Goal: Task Accomplishment & Management: Manage account settings

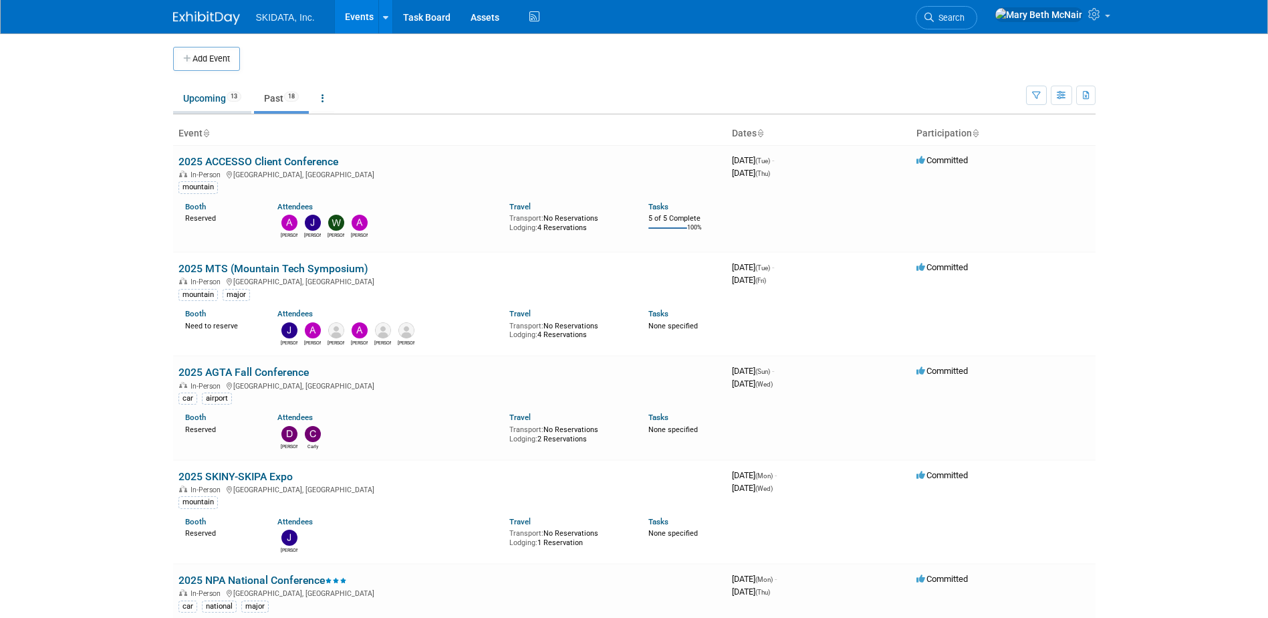
click at [215, 100] on link "Upcoming 13" at bounding box center [212, 98] width 78 height 25
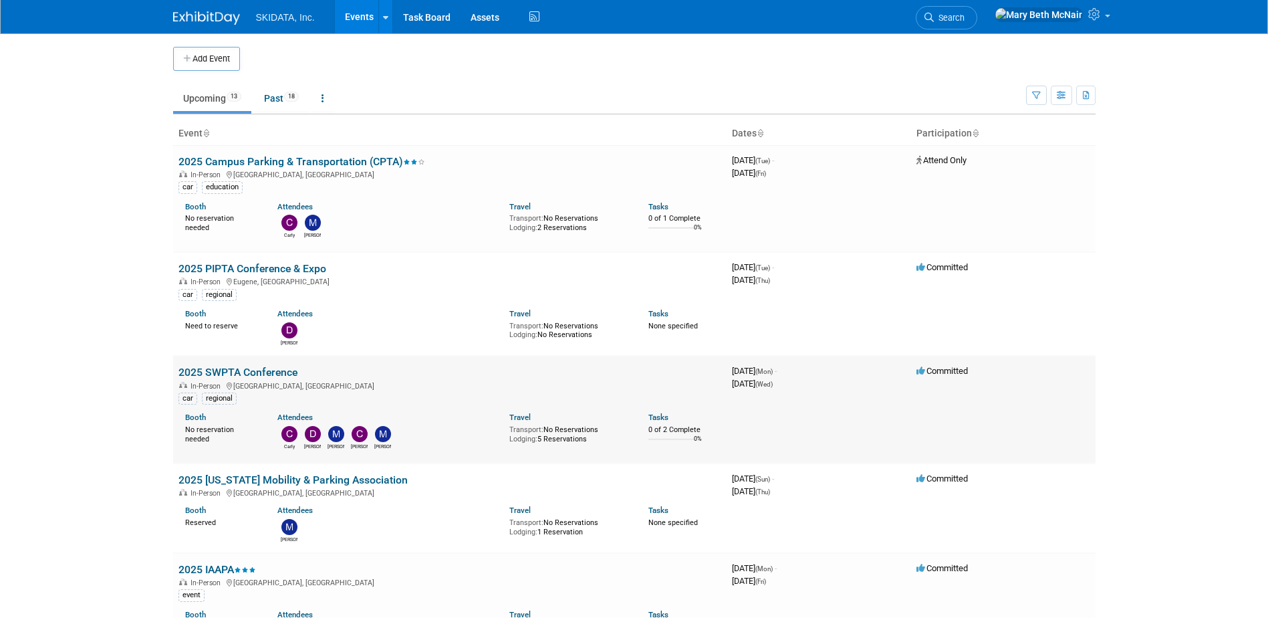
click at [218, 368] on link "2025 SWPTA Conference" at bounding box center [237, 372] width 119 height 13
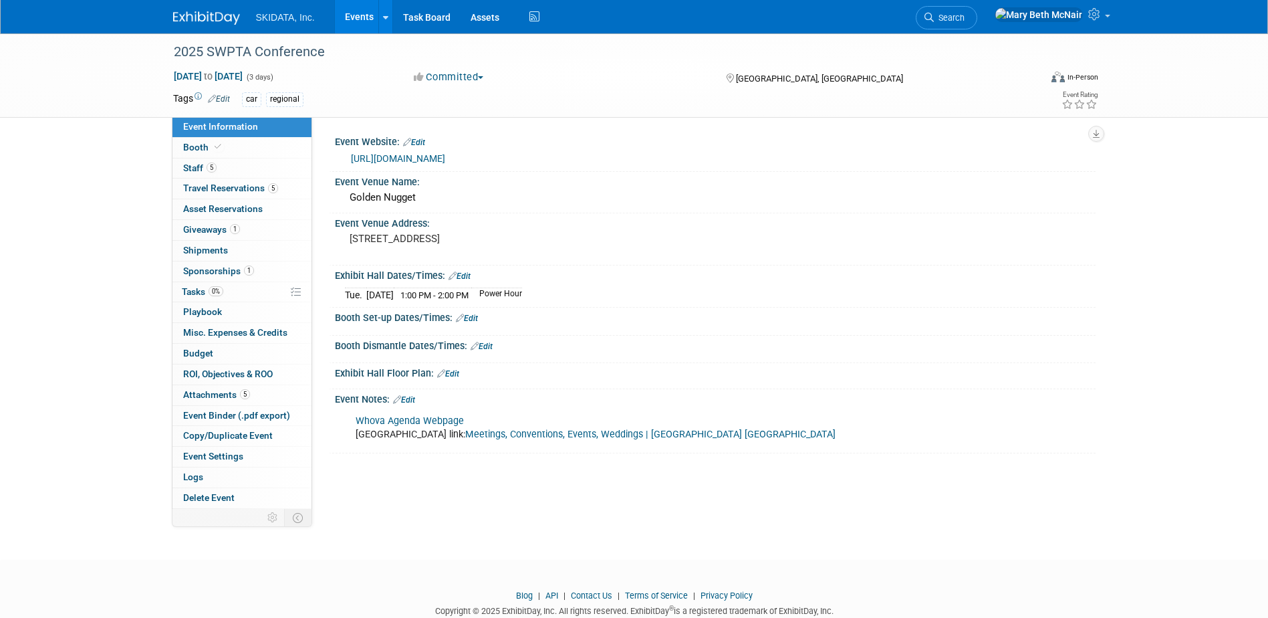
click at [401, 418] on link "Whova Agenda Webpage" at bounding box center [410, 420] width 108 height 11
click at [346, 17] on link "Events" at bounding box center [359, 16] width 49 height 33
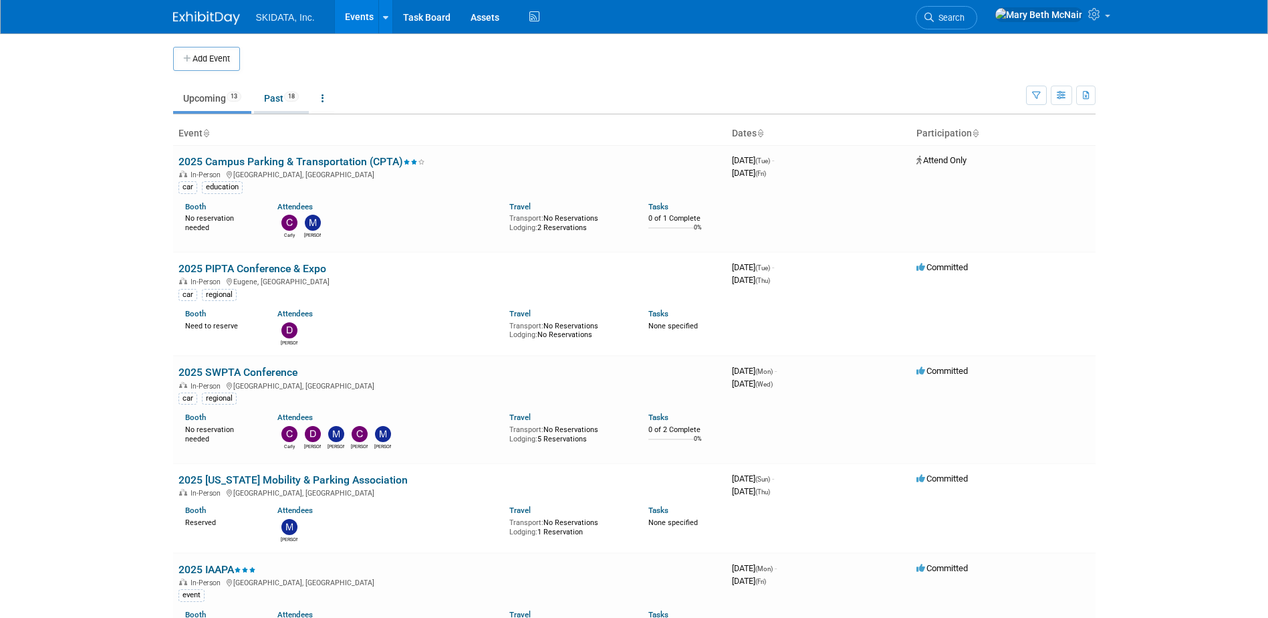
click at [269, 101] on link "Past 18" at bounding box center [281, 98] width 55 height 25
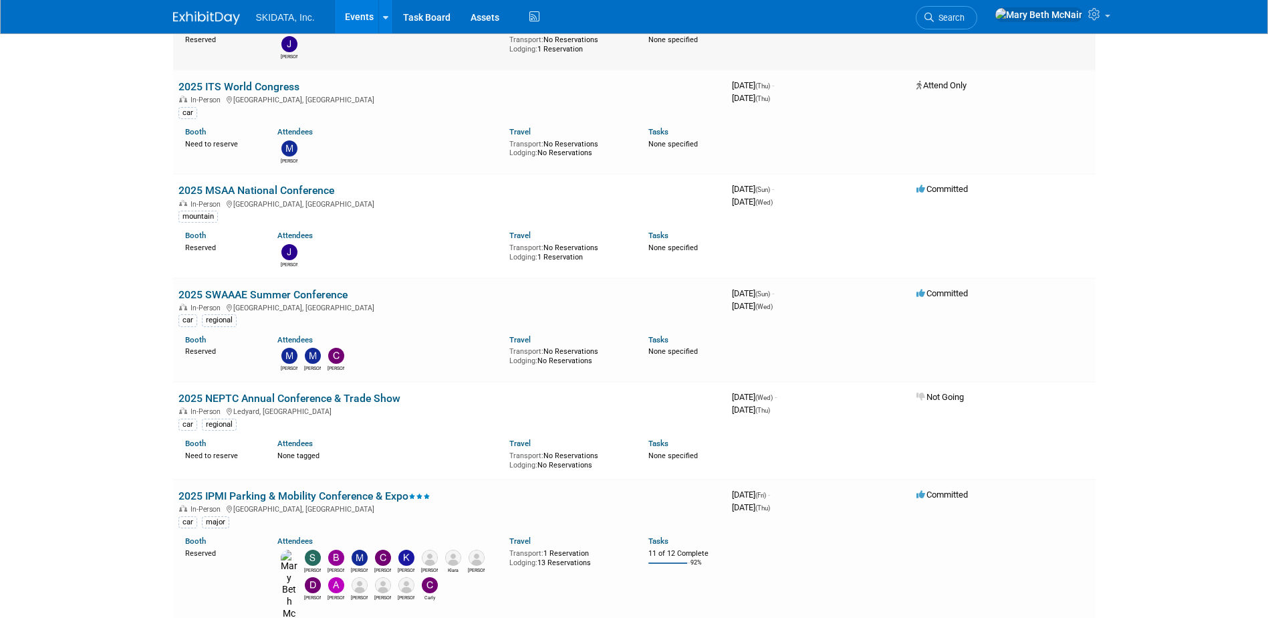
scroll to position [735, 0]
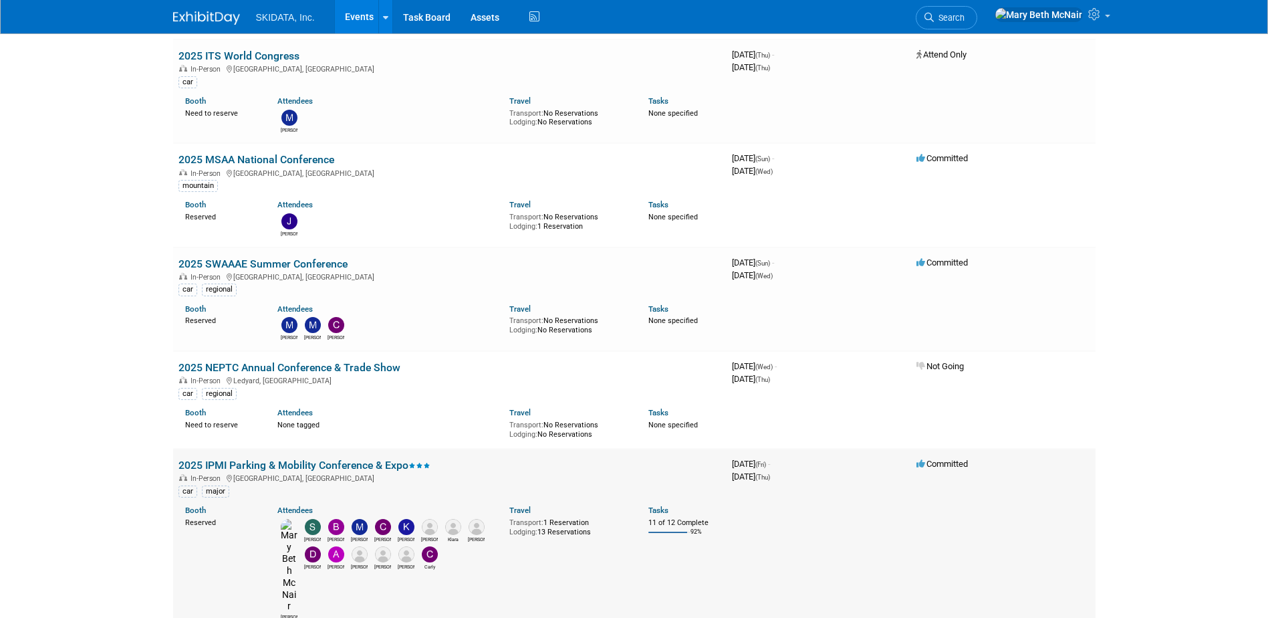
click at [251, 464] on link "2025 IPMI Parking & Mobility Conference & Expo" at bounding box center [304, 464] width 252 height 13
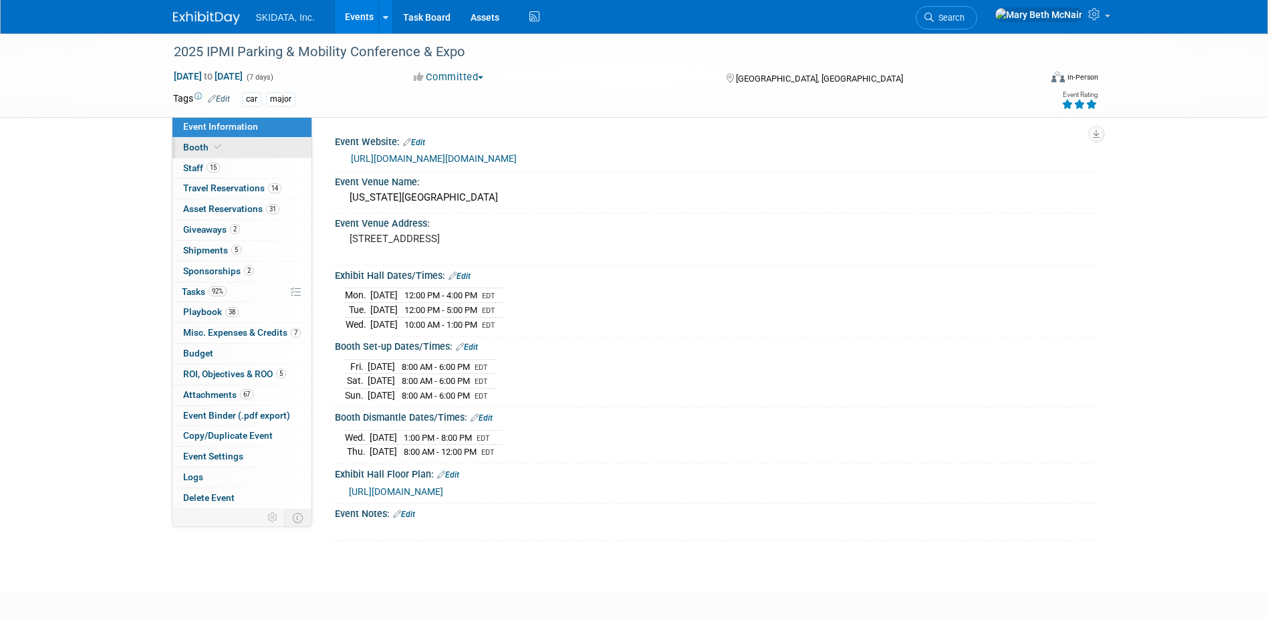
click at [191, 152] on link "Booth" at bounding box center [241, 148] width 139 height 20
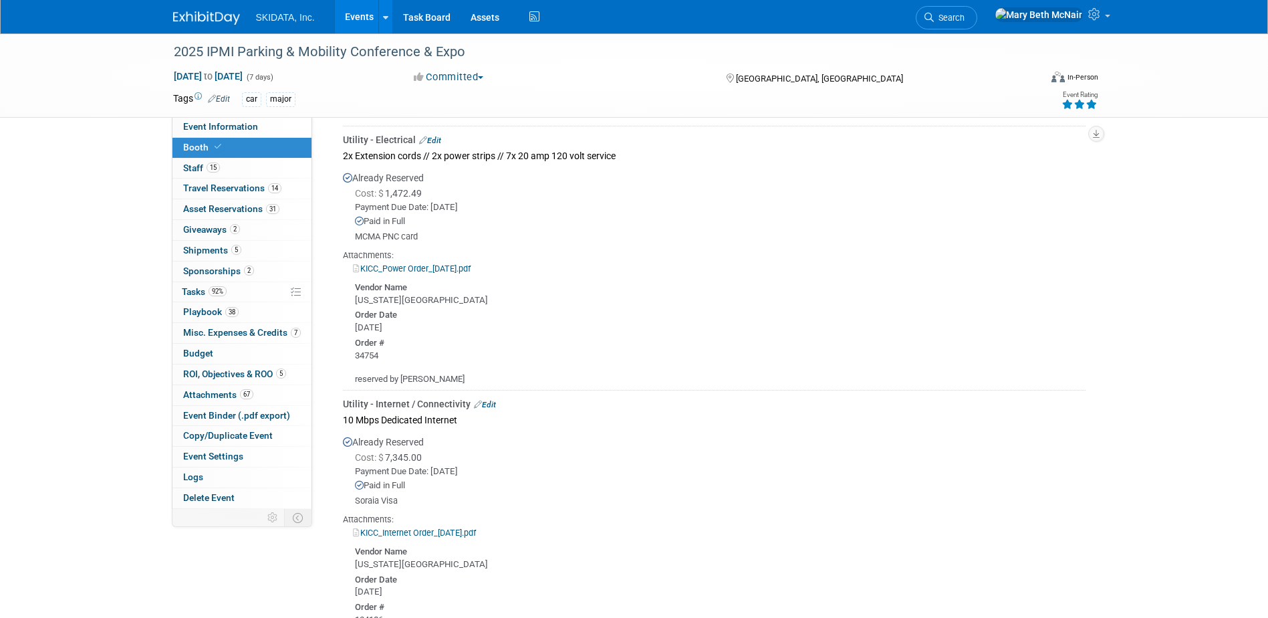
scroll to position [735, 0]
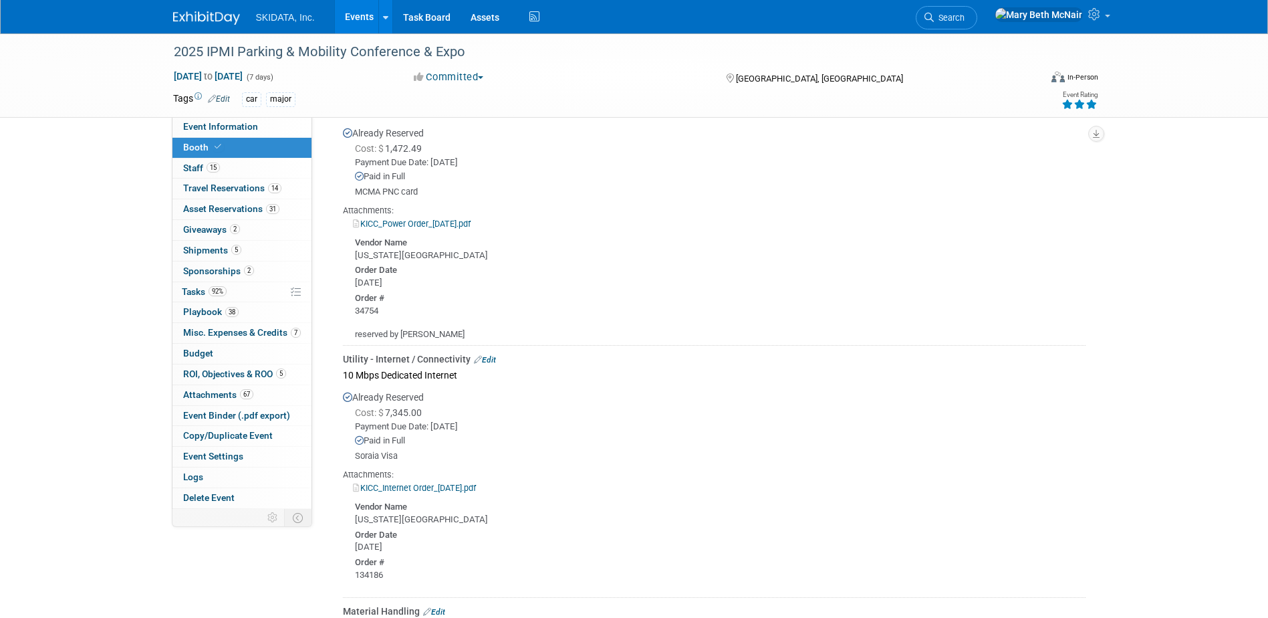
click at [410, 485] on link "KICC_Internet Order_05.02.25.pdf" at bounding box center [414, 488] width 123 height 10
click at [354, 13] on link "Events" at bounding box center [359, 16] width 49 height 33
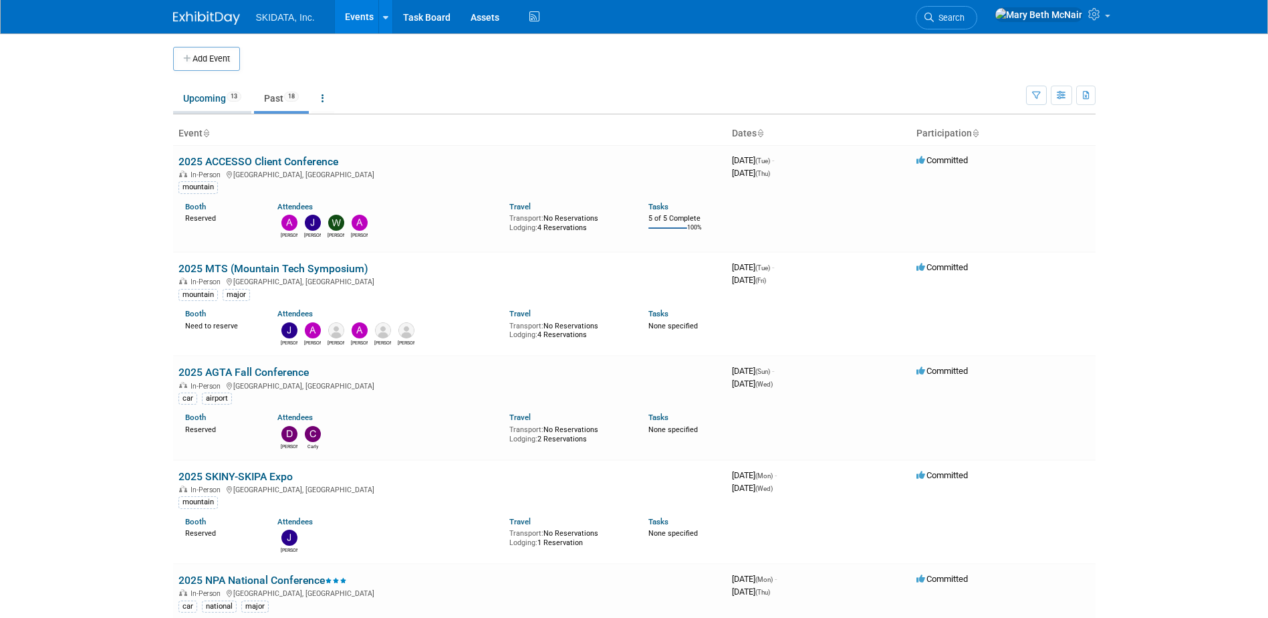
click at [202, 104] on link "Upcoming 13" at bounding box center [212, 98] width 78 height 25
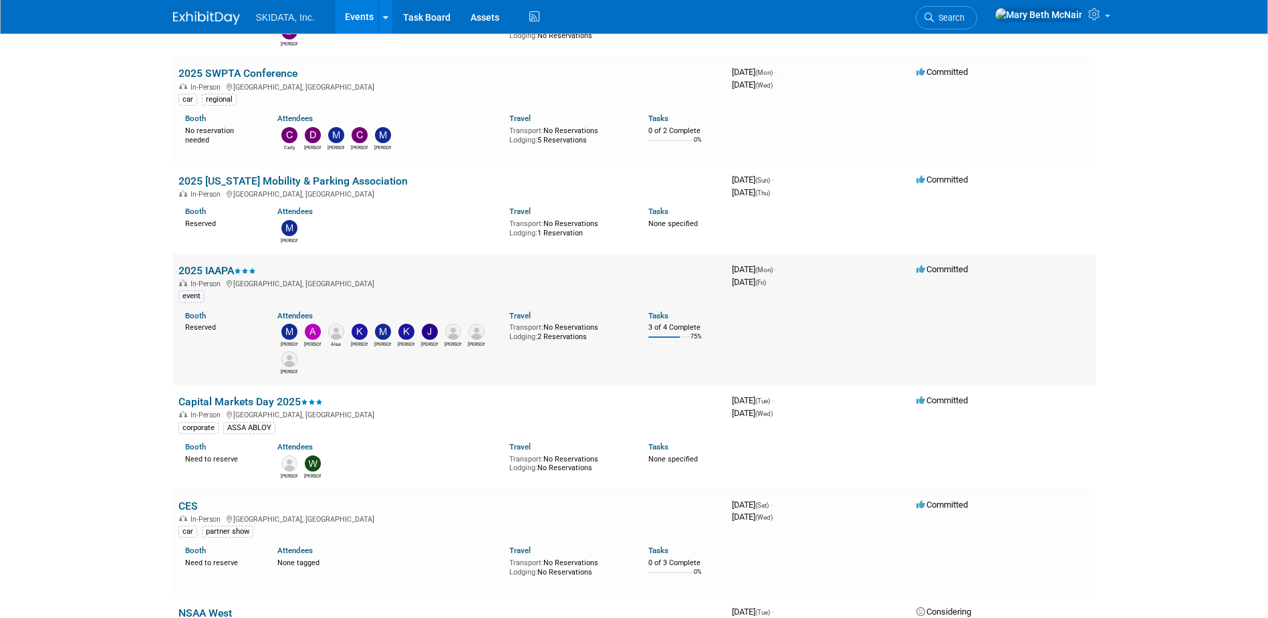
scroll to position [334, 0]
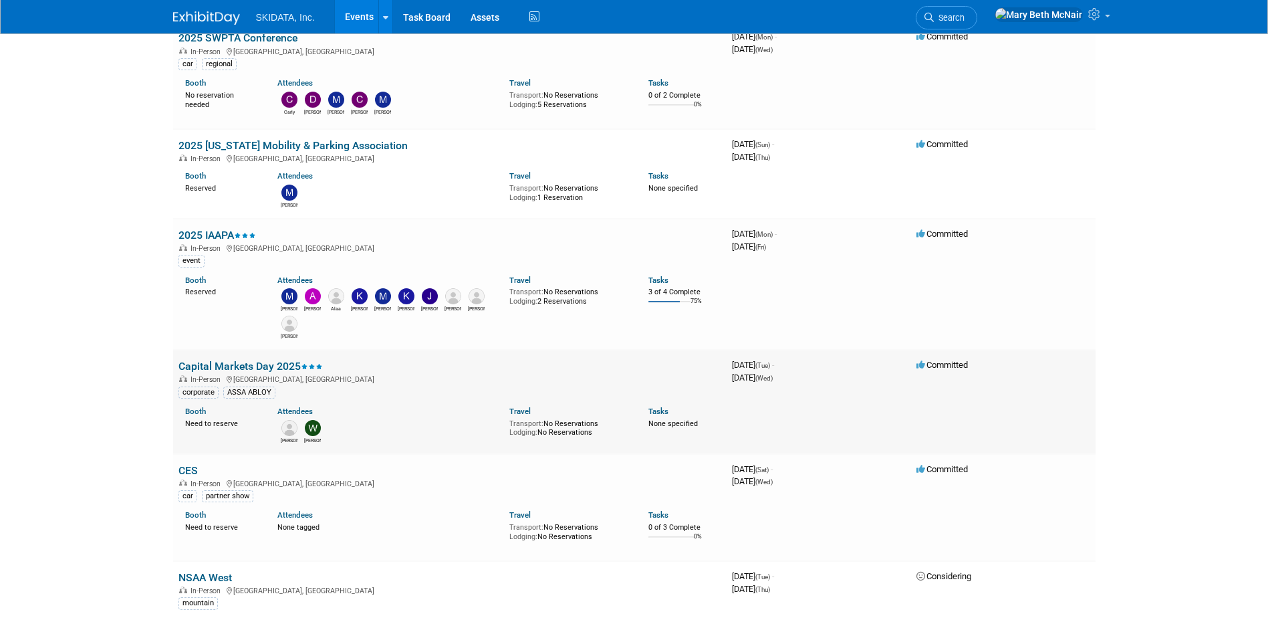
click at [207, 365] on link "Capital Markets Day 2025" at bounding box center [250, 366] width 144 height 13
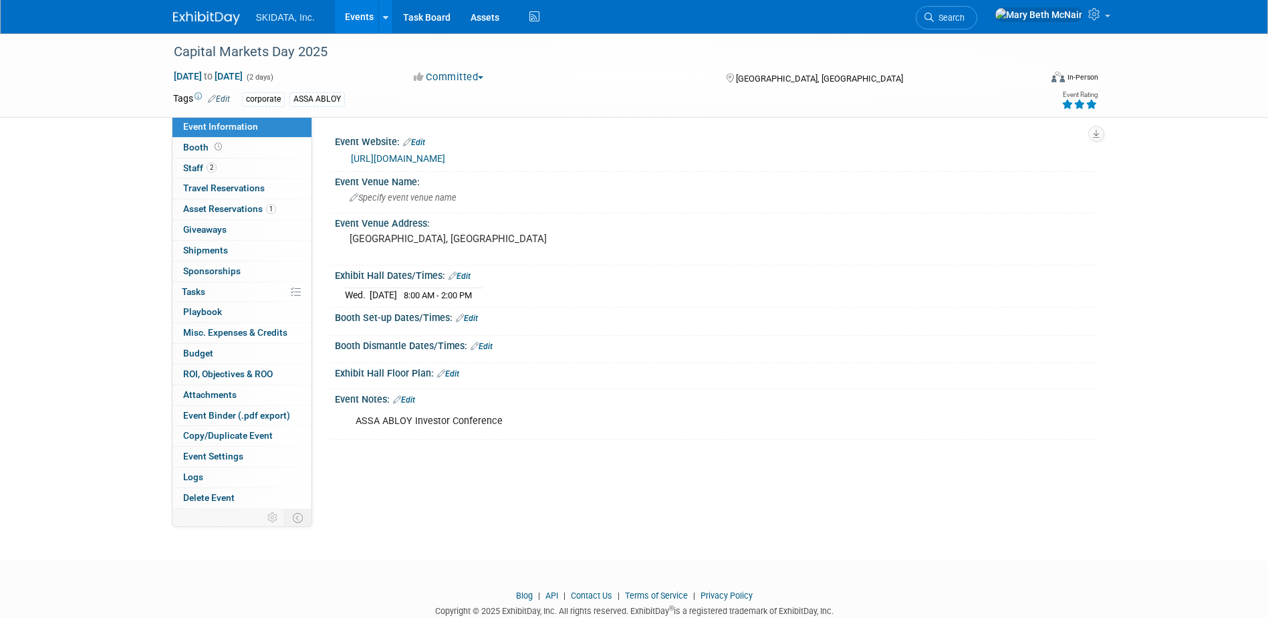
click at [432, 158] on link "https://www.assaabloy.com/group/en/investors/reports-presentations/capital-mark…" at bounding box center [398, 158] width 94 height 11
click at [219, 212] on span "Asset Reservations 1" at bounding box center [229, 208] width 93 height 11
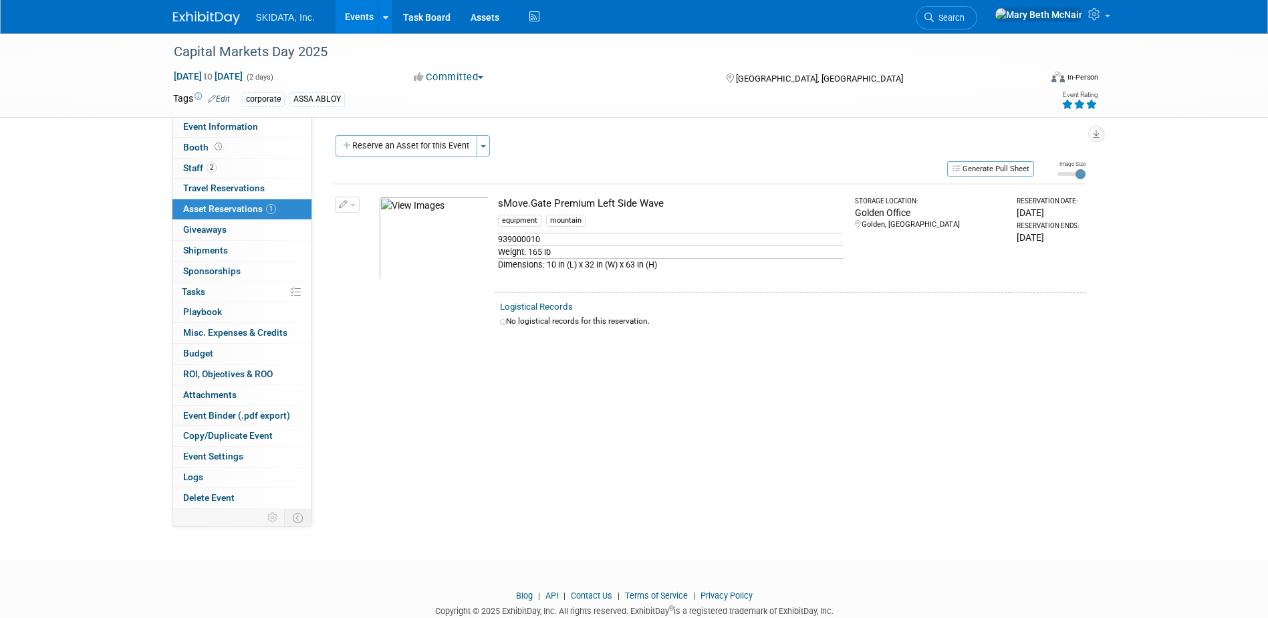
click at [356, 18] on link "Events" at bounding box center [359, 16] width 49 height 33
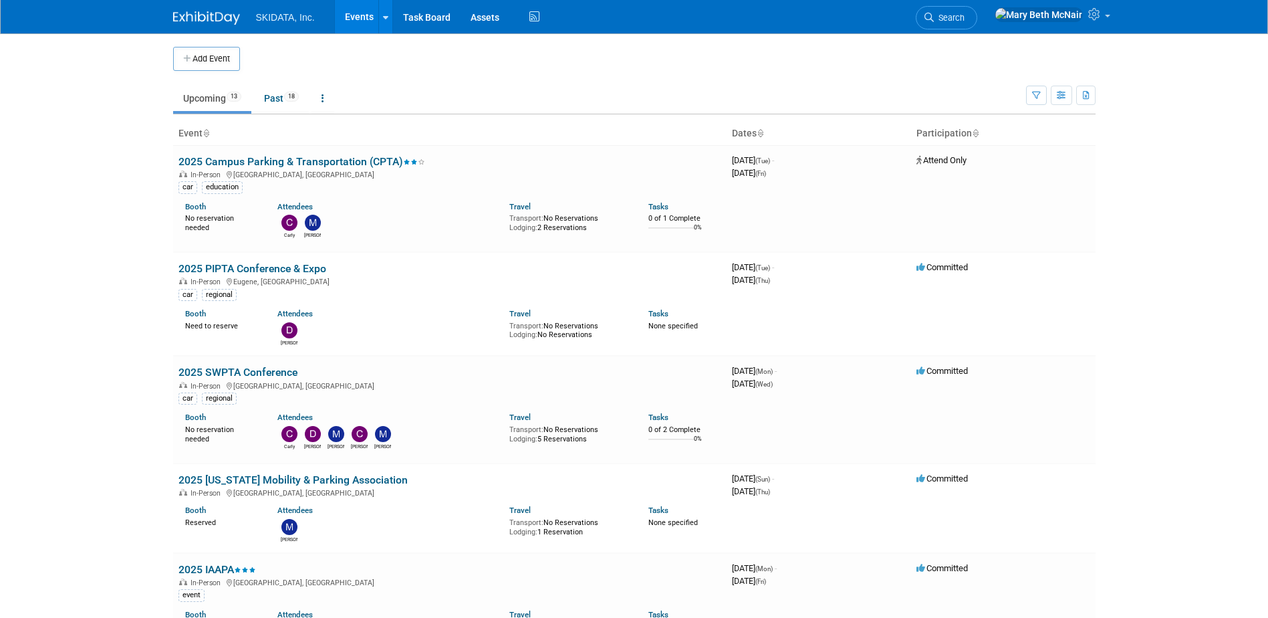
click at [200, 105] on link "Upcoming 13" at bounding box center [212, 98] width 78 height 25
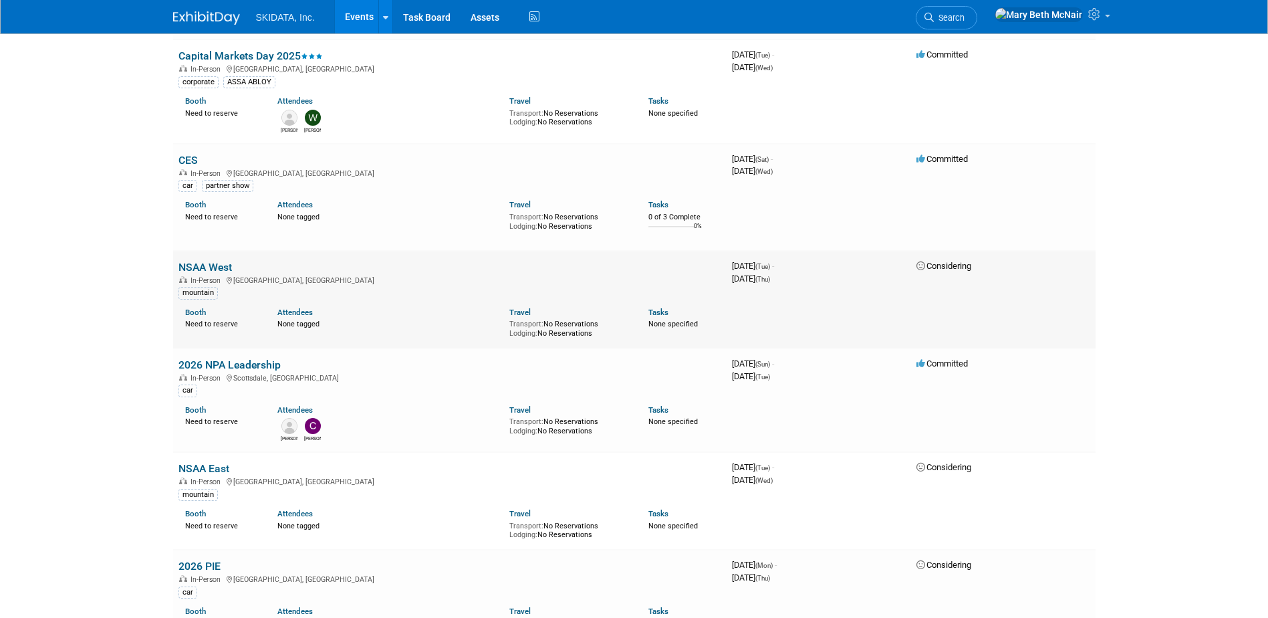
scroll to position [668, 0]
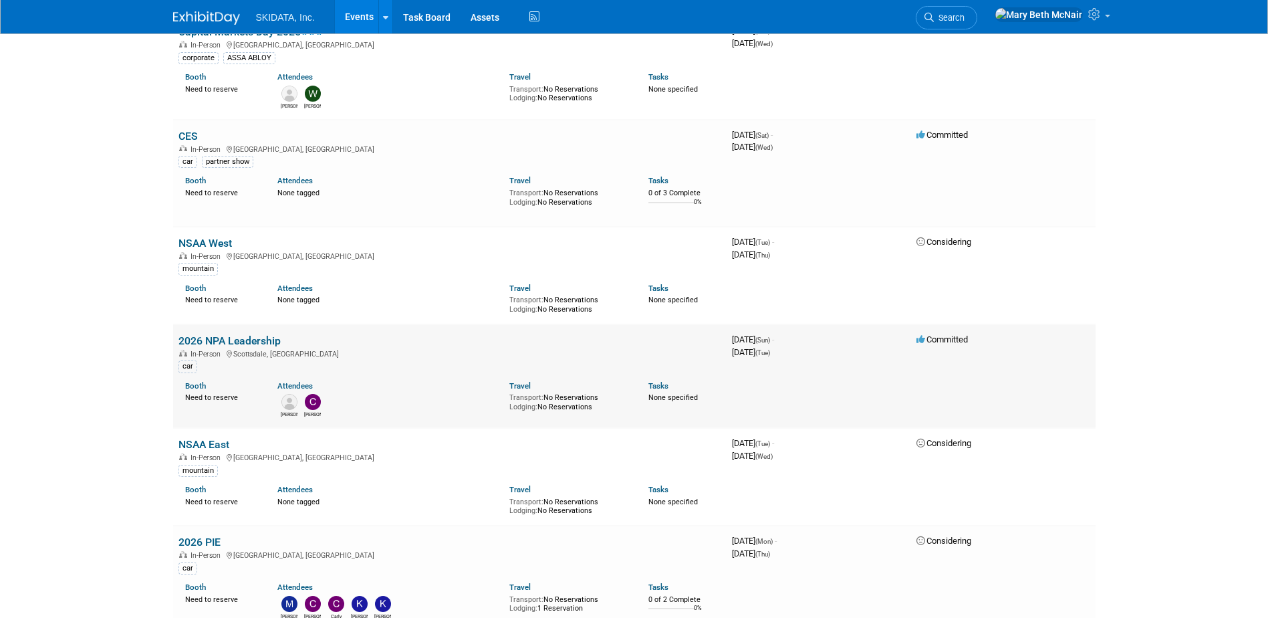
click at [249, 342] on link "2026 NPA Leadership" at bounding box center [229, 340] width 102 height 13
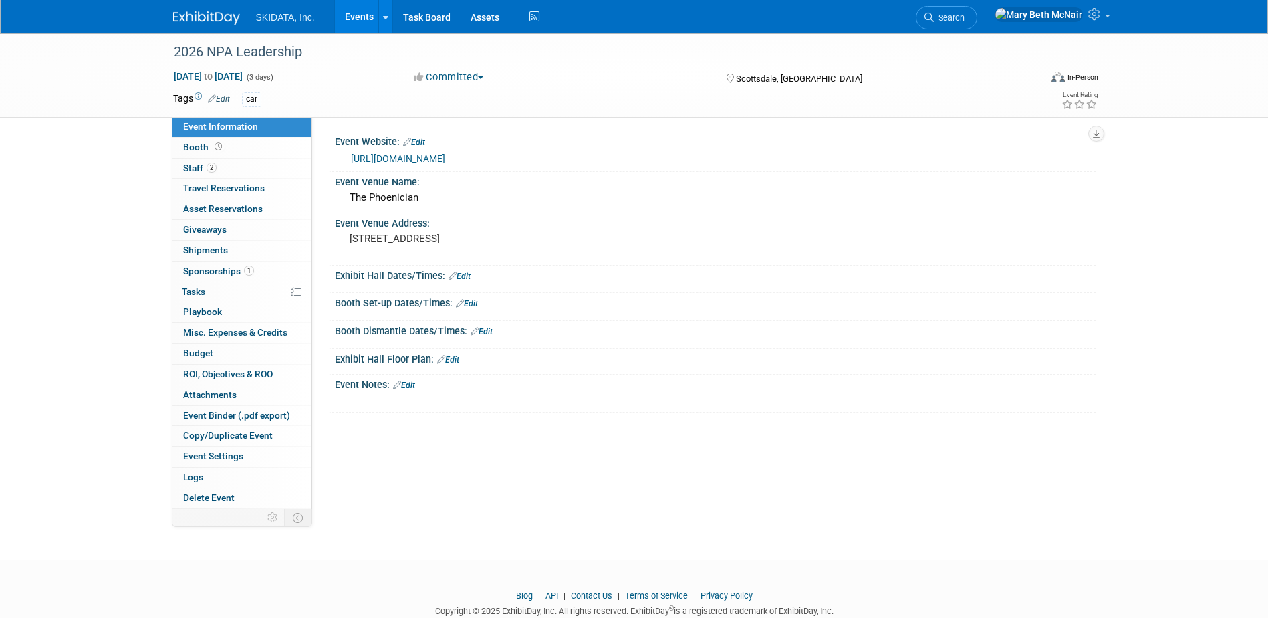
click at [453, 78] on button "Committed" at bounding box center [449, 77] width 80 height 14
click at [449, 154] on link "Attend Only" at bounding box center [463, 155] width 106 height 19
click at [445, 158] on link "https://weareparking.org/page/Winter_Leadership" at bounding box center [398, 158] width 94 height 11
click at [198, 170] on span "Staff 2" at bounding box center [199, 167] width 33 height 11
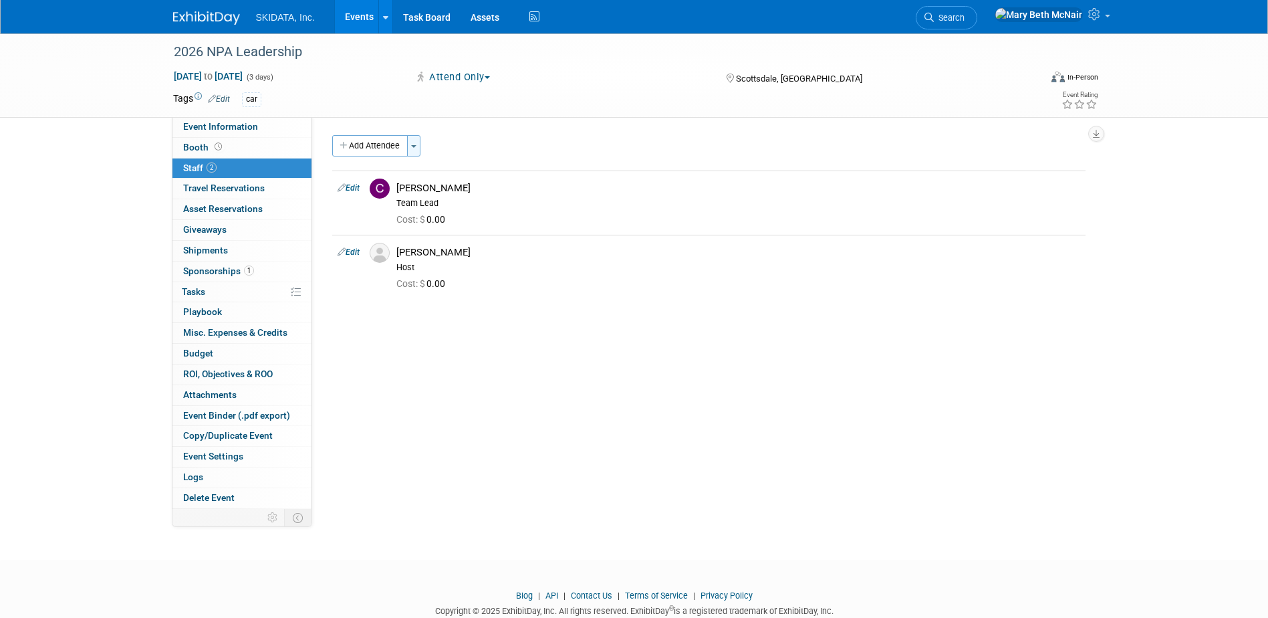
click at [415, 148] on button "Toggle Dropdown" at bounding box center [413, 145] width 13 height 21
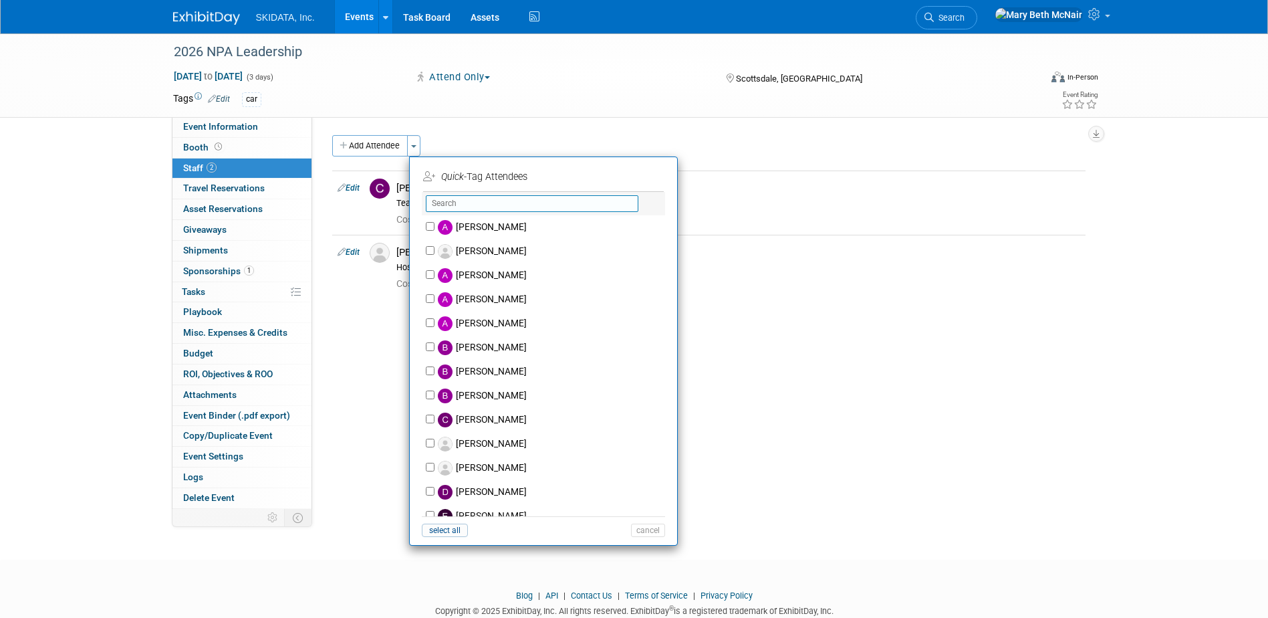
click at [468, 201] on input "text" at bounding box center [532, 203] width 213 height 17
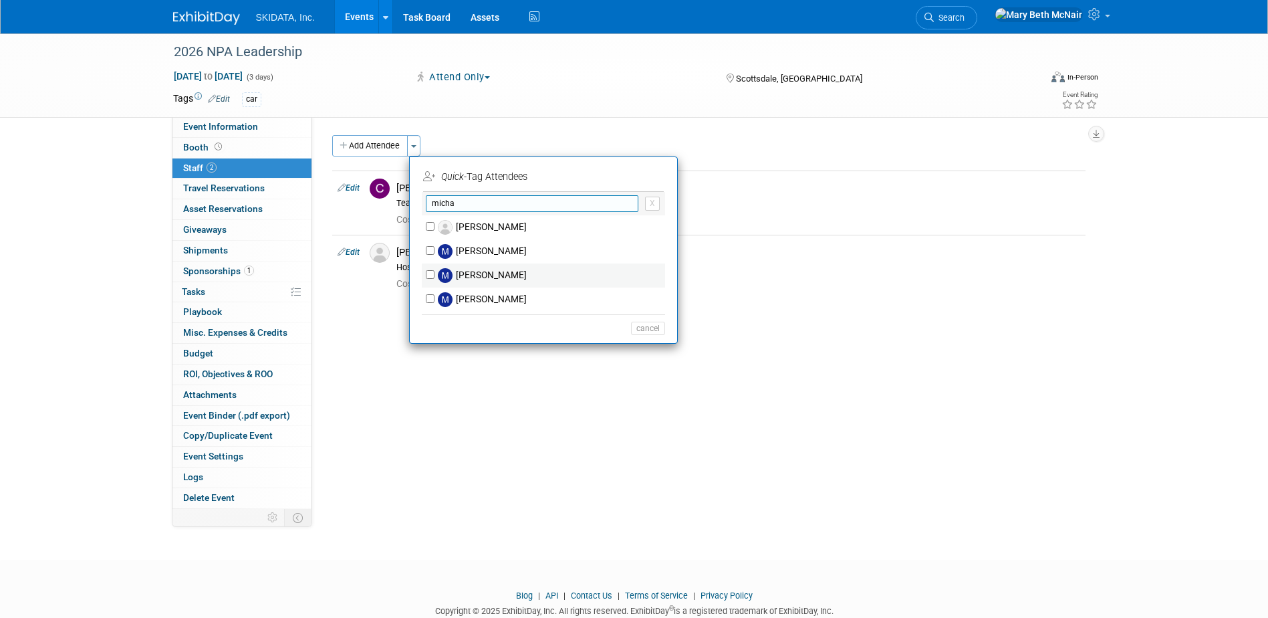
type input "micha"
click at [429, 275] on input "Michael Ball" at bounding box center [430, 274] width 9 height 9
checkbox input "true"
click at [654, 185] on button "Apply" at bounding box center [643, 176] width 41 height 19
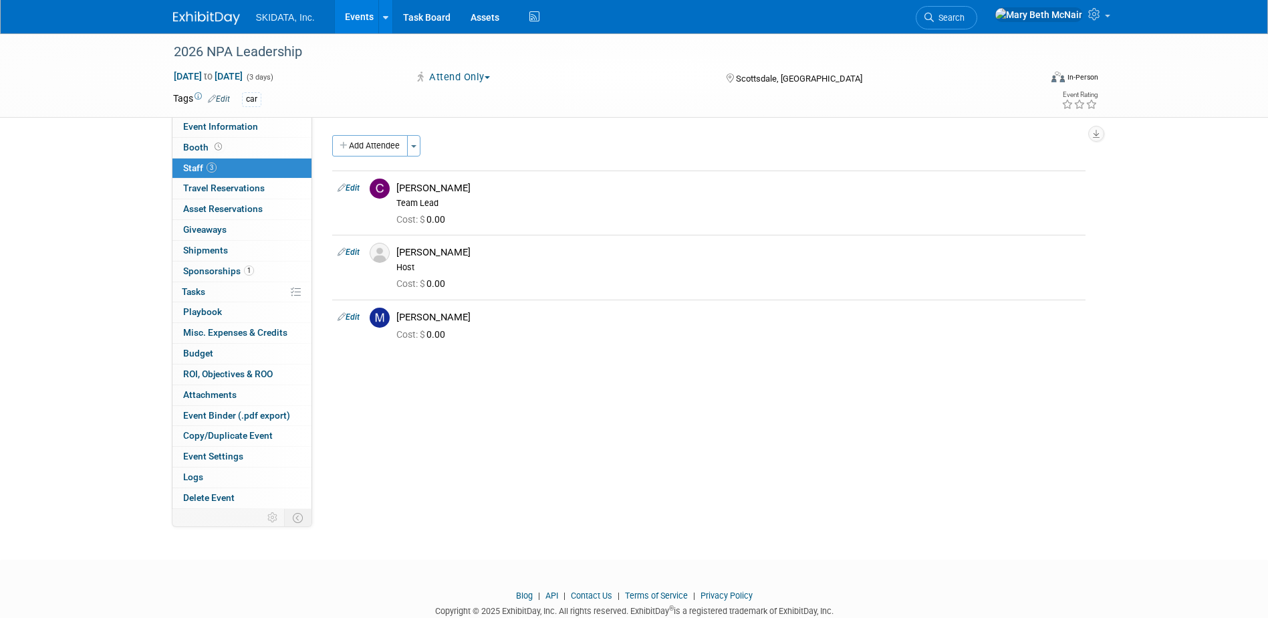
click at [354, 14] on link "Events" at bounding box center [359, 16] width 49 height 33
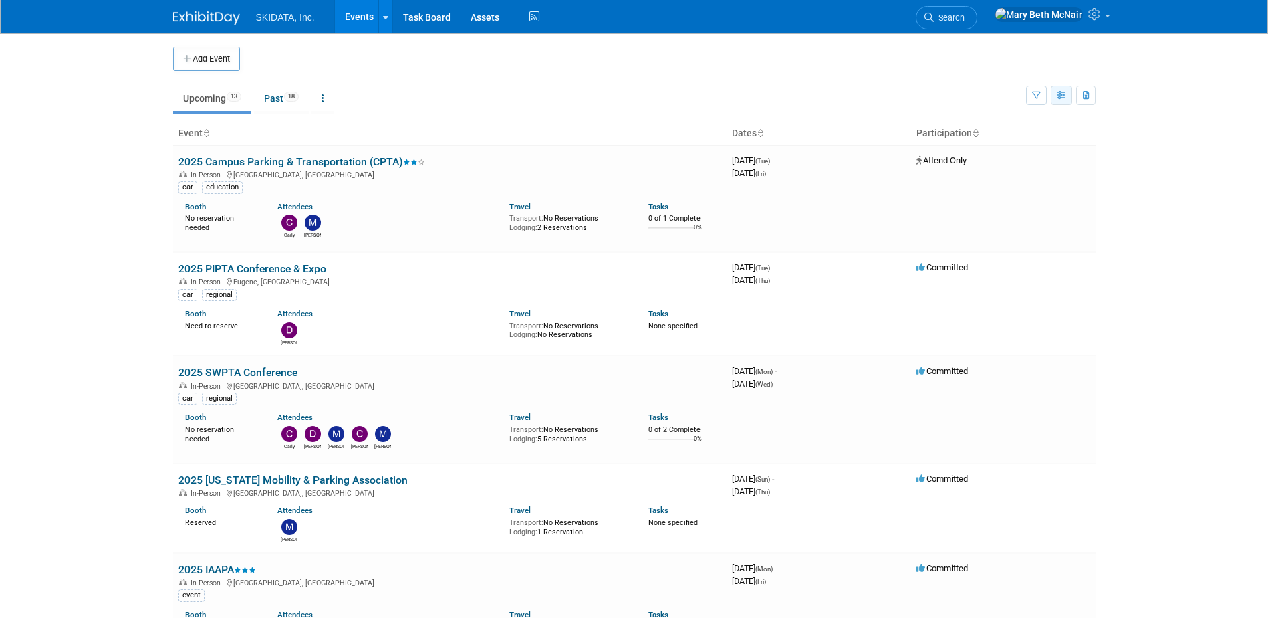
click at [1063, 100] on icon "button" at bounding box center [1062, 96] width 10 height 9
click at [1020, 198] on link "Expert Grid" at bounding box center [1005, 203] width 112 height 19
